Goal: Information Seeking & Learning: Learn about a topic

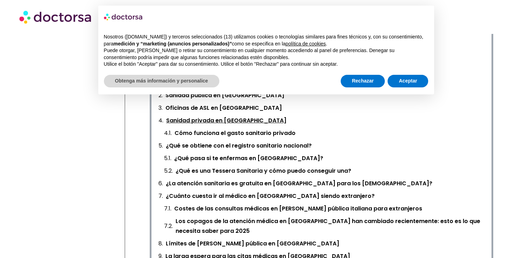
scroll to position [289, 0]
click at [203, 180] on font "¿La atención sanitaria es gratuita en [GEOGRAPHIC_DATA] para los [DEMOGRAPHIC_D…" at bounding box center [299, 183] width 266 height 8
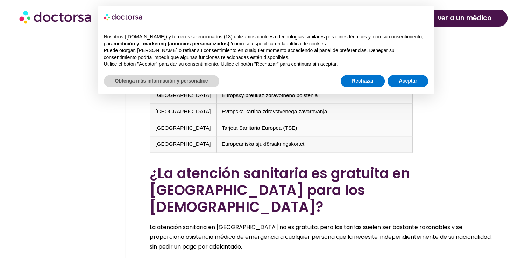
scroll to position [3466, 0]
drag, startPoint x: 172, startPoint y: 187, endPoint x: 219, endPoint y: 215, distance: 54.9
drag, startPoint x: 148, startPoint y: 231, endPoint x: 172, endPoint y: 242, distance: 26.0
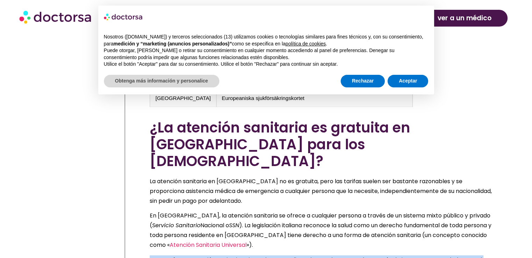
scroll to position [3513, 0]
drag, startPoint x: 154, startPoint y: 211, endPoint x: 179, endPoint y: 217, distance: 25.8
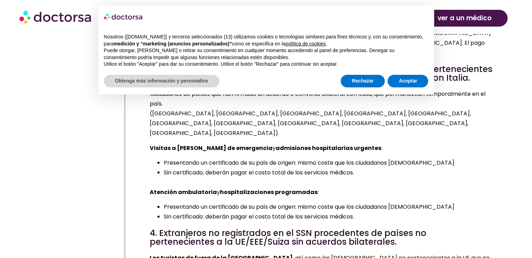
scroll to position [4131, 0]
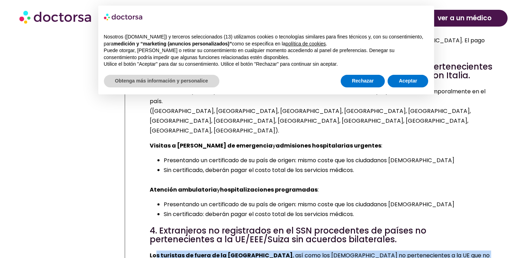
drag, startPoint x: 156, startPoint y: 171, endPoint x: 165, endPoint y: 179, distance: 11.6
click at [212, 251] on font "Los turistas de fuera de la [GEOGRAPHIC_DATA]" at bounding box center [221, 255] width 143 height 8
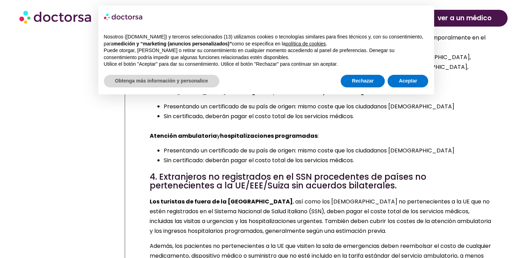
scroll to position [4186, 0]
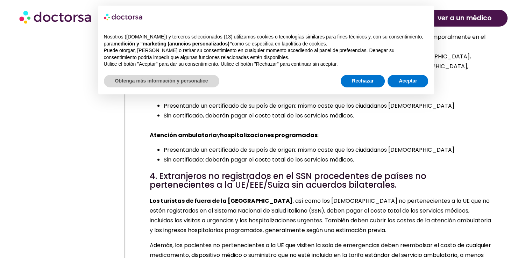
click at [184, 197] on font ", así como los [DEMOGRAPHIC_DATA] no pertenecientes a la UE que no estén regist…" at bounding box center [320, 215] width 341 height 37
drag, startPoint x: 194, startPoint y: 141, endPoint x: 195, endPoint y: 150, distance: 9.3
click at [195, 196] on p "Los turistas de fuera de la [GEOGRAPHIC_DATA] , así como los [DEMOGRAPHIC_DATA]…" at bounding box center [321, 215] width 343 height 39
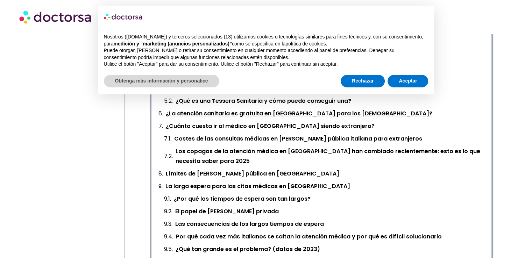
scroll to position [359, 0]
drag, startPoint x: 266, startPoint y: 100, endPoint x: 249, endPoint y: 99, distance: 17.5
click at [249, 99] on div "× Nosotros ([DOMAIN_NAME]) y terceros seleccionados (13) utilizamos cookies o t…" at bounding box center [266, 50] width 347 height 100
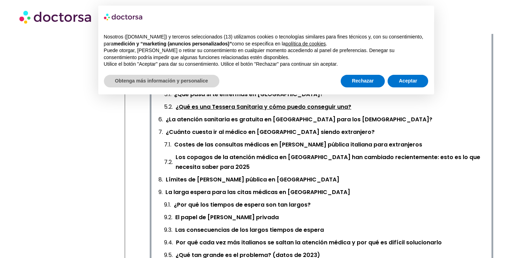
scroll to position [351, 0]
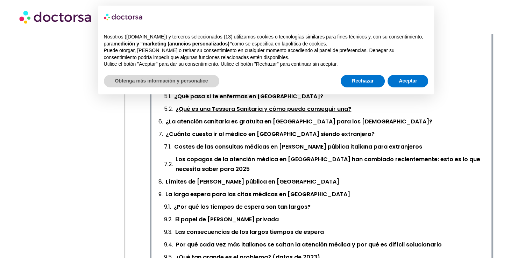
click at [338, 107] on font "¿Qué es una Tessera Sanitaria y cómo puedo conseguir una?" at bounding box center [264, 109] width 176 height 8
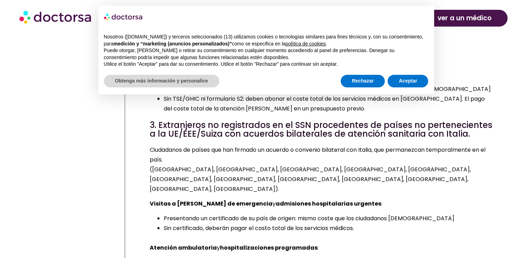
scroll to position [4103, 0]
